Goal: Task Accomplishment & Management: Manage account settings

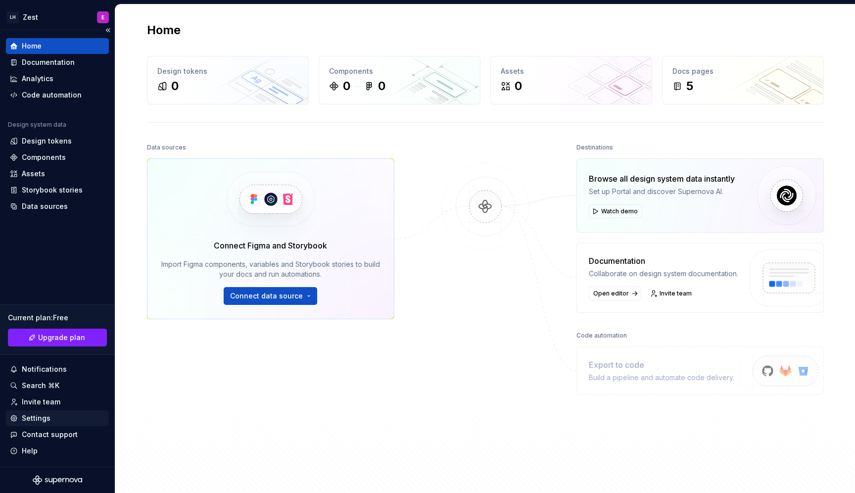
click at [60, 415] on div "Settings" at bounding box center [57, 418] width 95 height 10
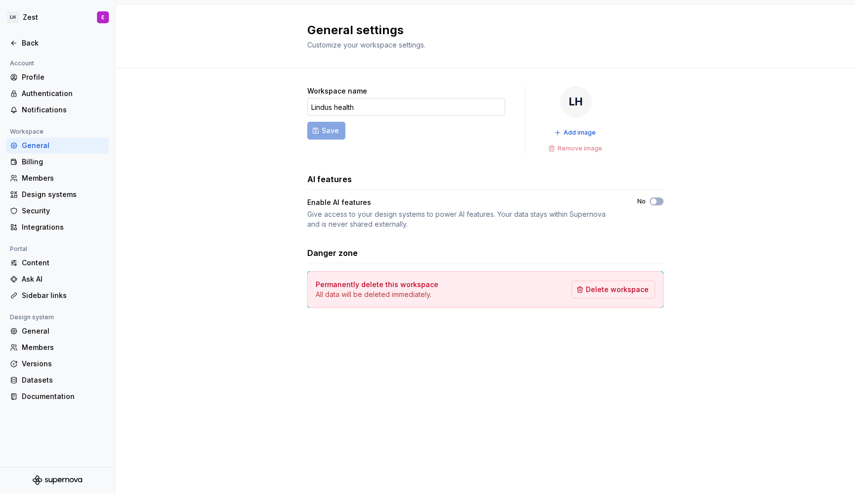
click at [362, 105] on input "Lindus health" at bounding box center [406, 107] width 198 height 18
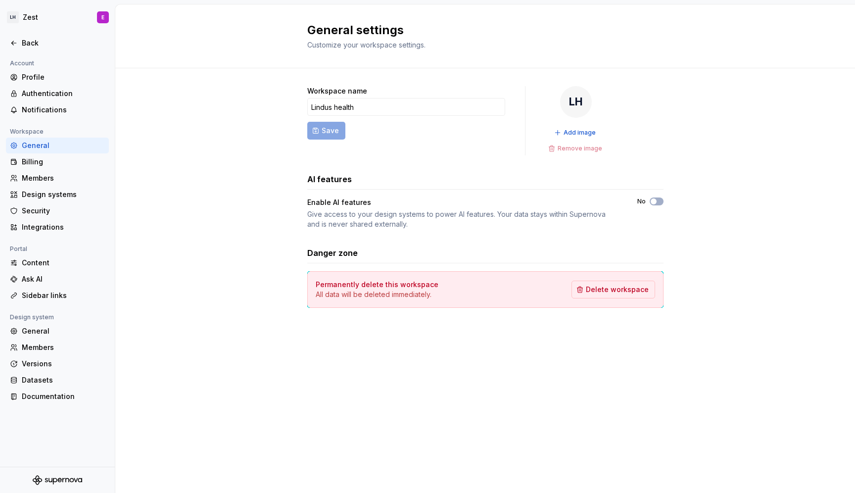
click at [466, 242] on div "Workspace name Lindus health Save LH Add image Remove image AI features Enable …" at bounding box center [485, 197] width 356 height 222
click at [355, 111] on input "Lindus health" at bounding box center [406, 107] width 198 height 18
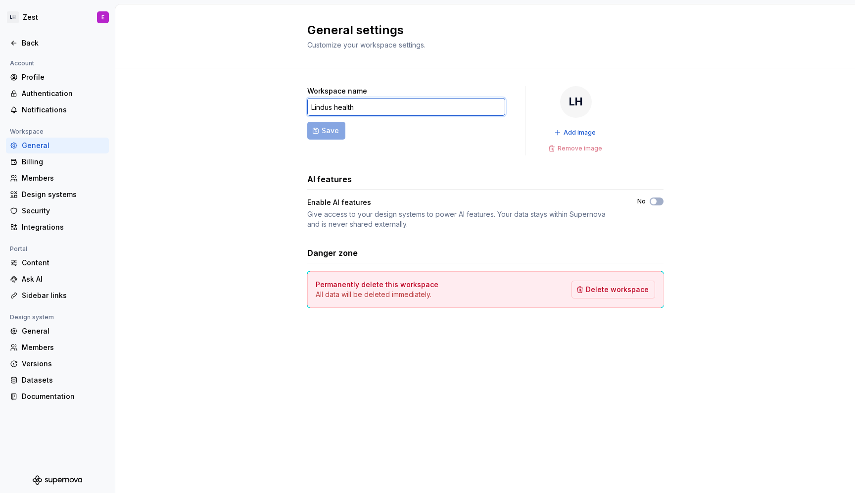
click at [355, 111] on input "Lindus health" at bounding box center [406, 107] width 198 height 18
type input "[PERSON_NAME]'s"
click at [332, 134] on span "Save" at bounding box center [330, 131] width 17 height 10
click at [31, 38] on div "Back" at bounding box center [57, 43] width 103 height 16
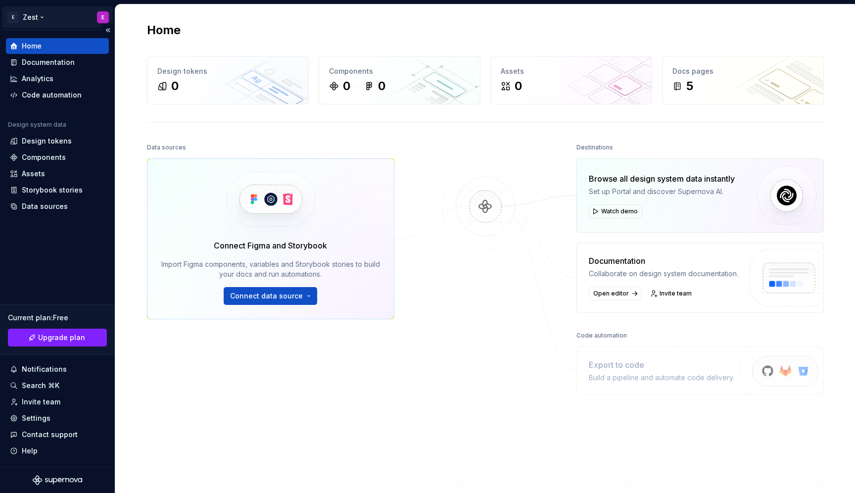
click at [44, 15] on html "E Zest E Home Documentation Analytics Code automation Design system data Design…" at bounding box center [427, 246] width 855 height 493
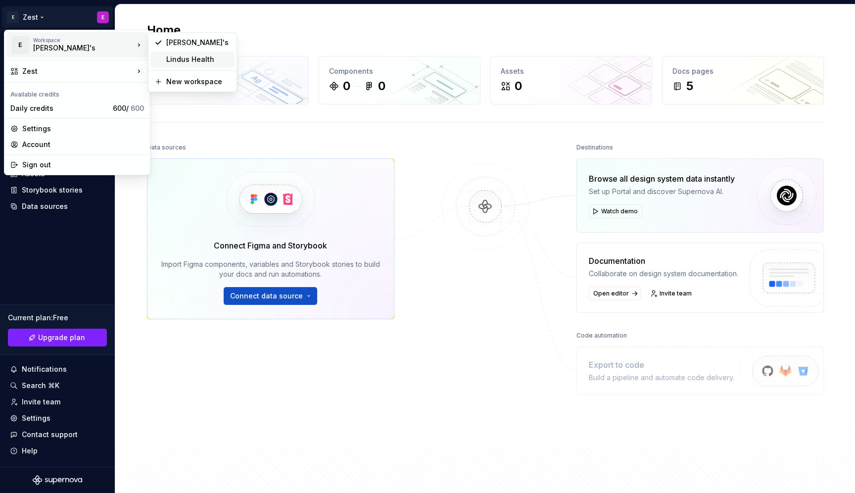
click at [187, 57] on div "Lindus Health" at bounding box center [198, 59] width 64 height 10
